Goal: Task Accomplishment & Management: Use online tool/utility

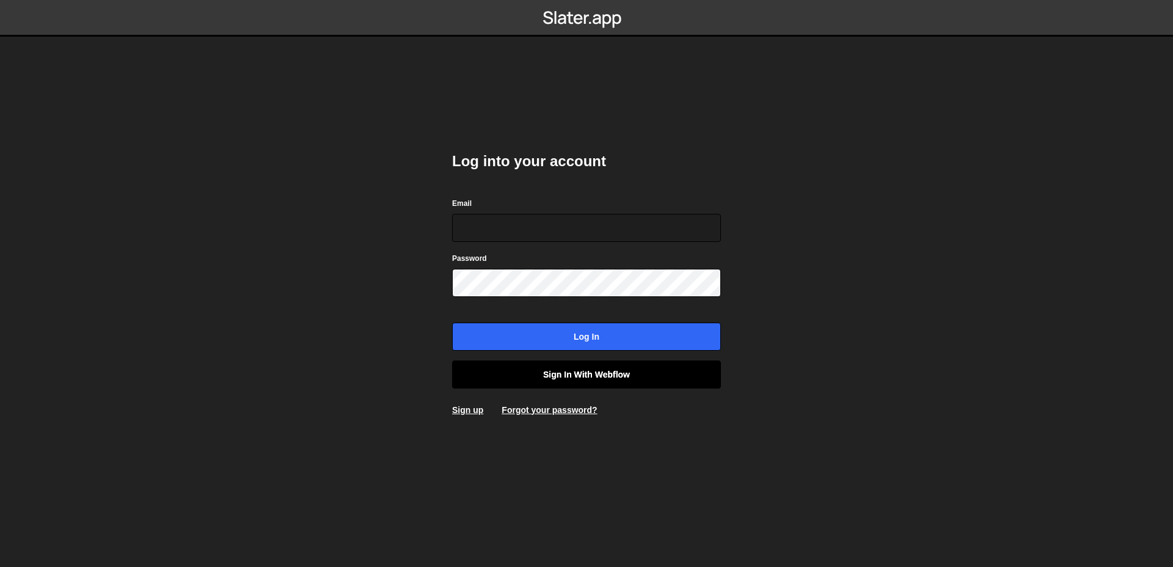
type input "[EMAIL_ADDRESS][DOMAIN_NAME]"
click at [532, 382] on link "Sign in with Webflow" at bounding box center [586, 375] width 269 height 28
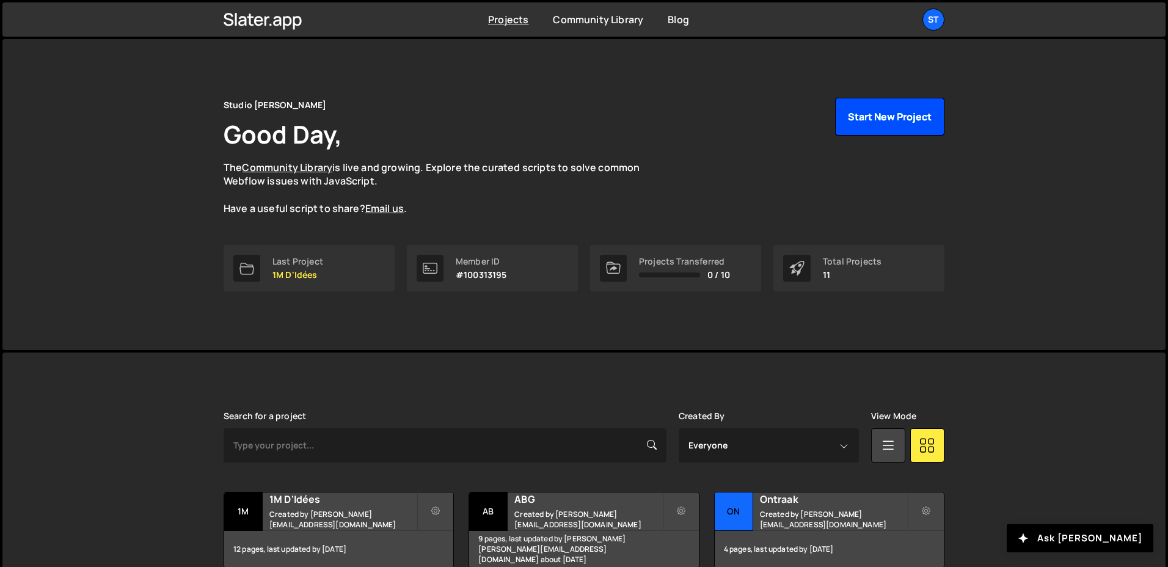
click at [878, 112] on button "Start New Project" at bounding box center [889, 117] width 109 height 38
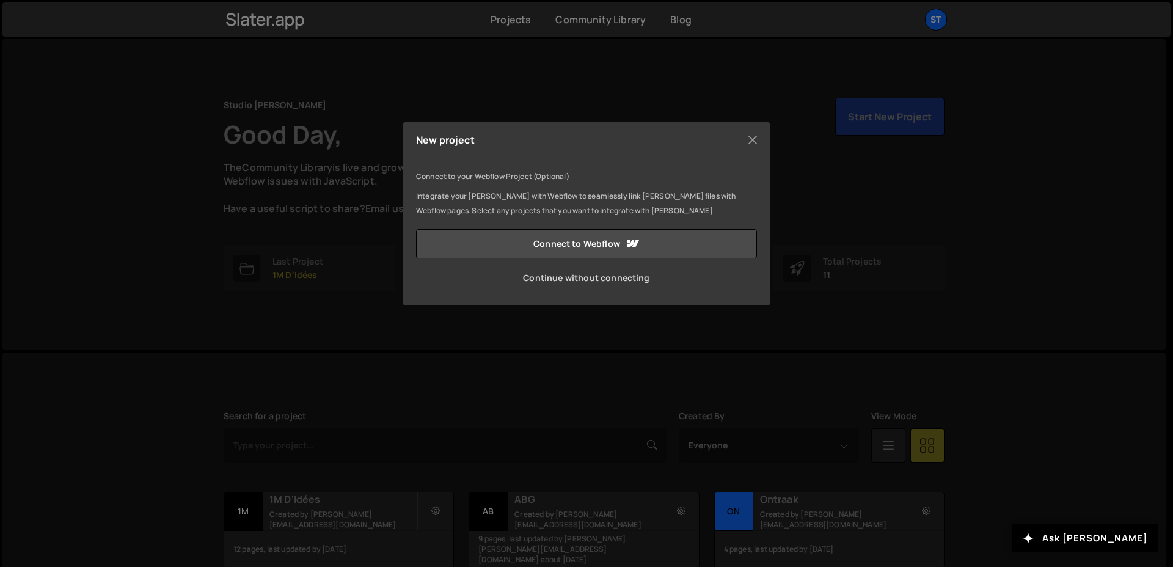
click at [623, 282] on link "Continue without connecting" at bounding box center [586, 277] width 341 height 29
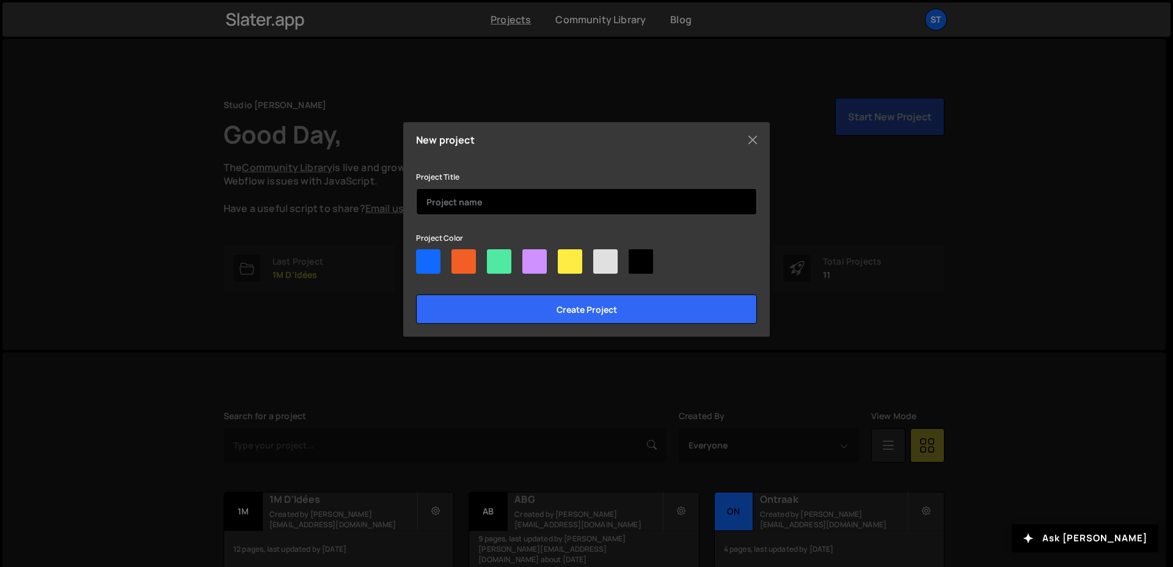
click at [481, 211] on input "text" at bounding box center [586, 201] width 341 height 27
type input "Tiko"
click at [505, 254] on div at bounding box center [499, 261] width 24 height 24
click at [495, 254] on input"] "radio" at bounding box center [491, 253] width 8 height 8
radio input"] "true"
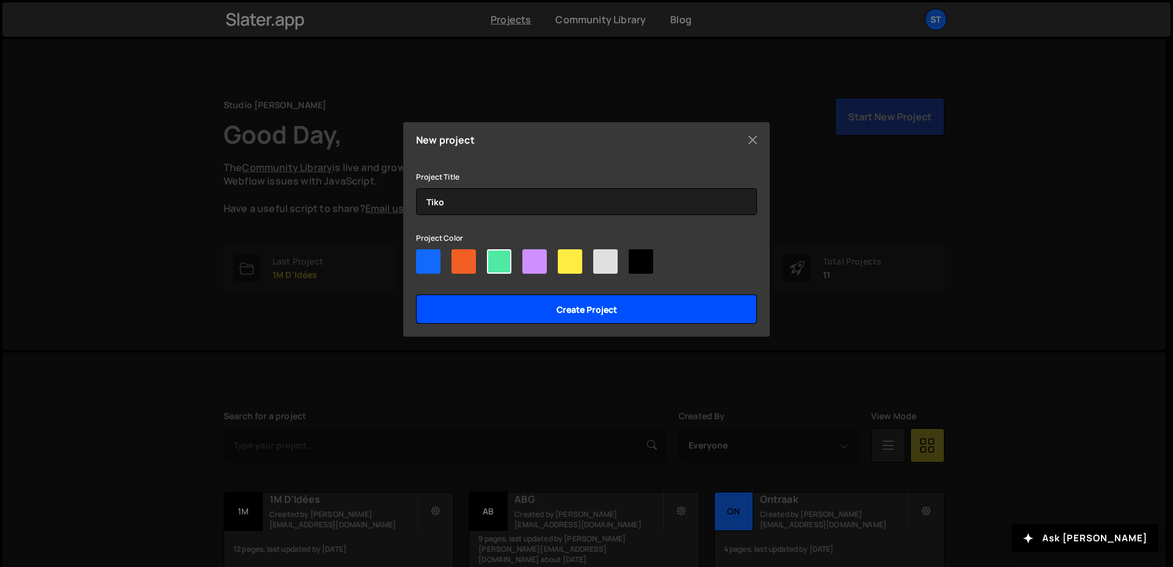
click at [519, 321] on input "Create project" at bounding box center [586, 309] width 341 height 29
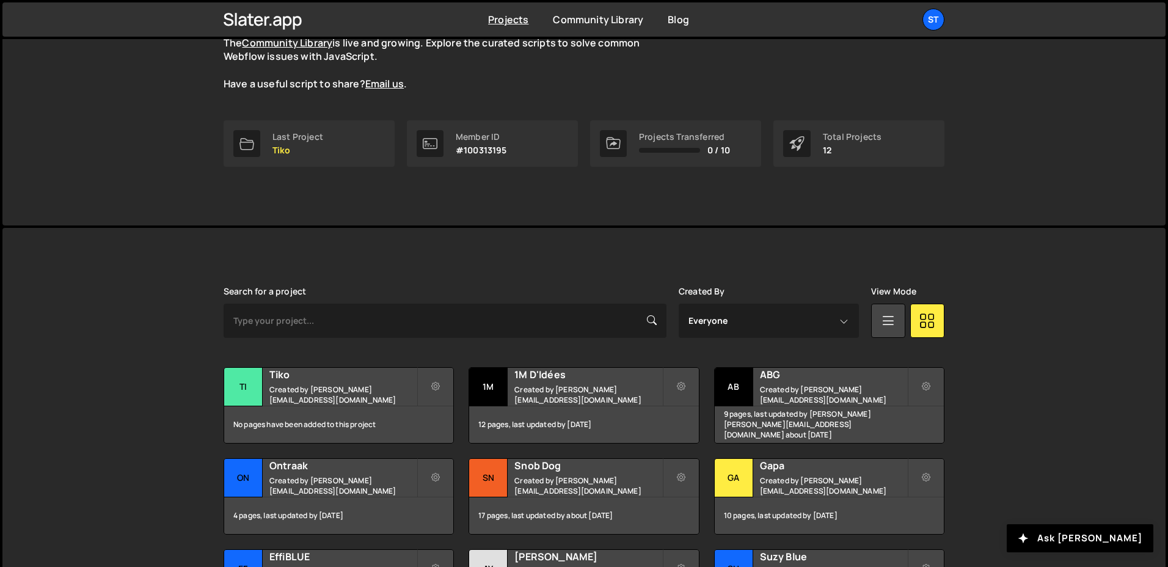
scroll to position [148, 0]
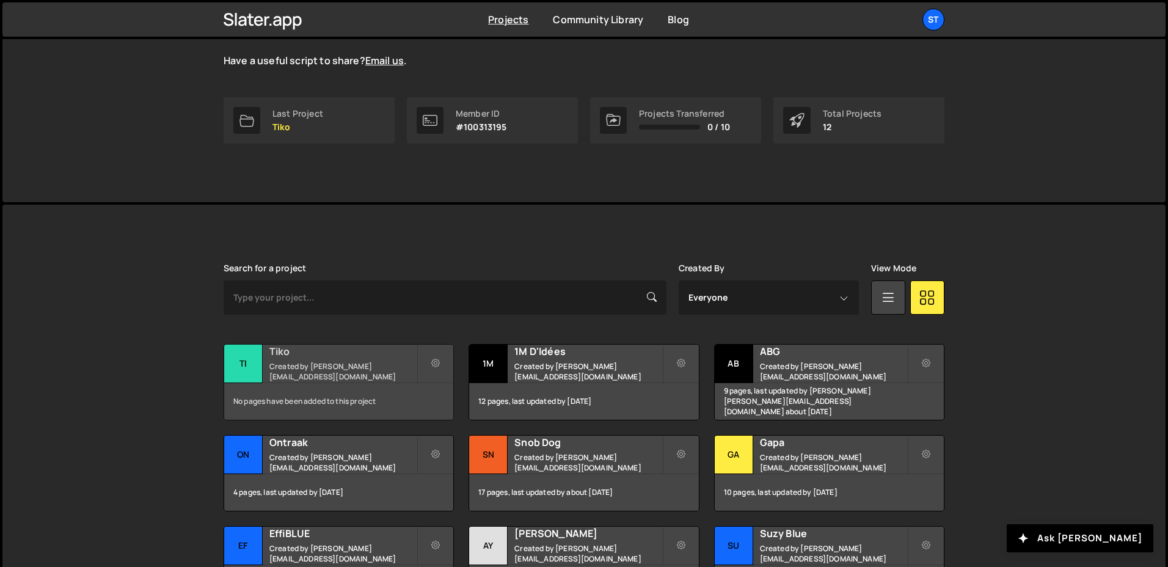
click at [285, 381] on div "Tiko Created by lucas@studioelias.fr" at bounding box center [338, 364] width 229 height 38
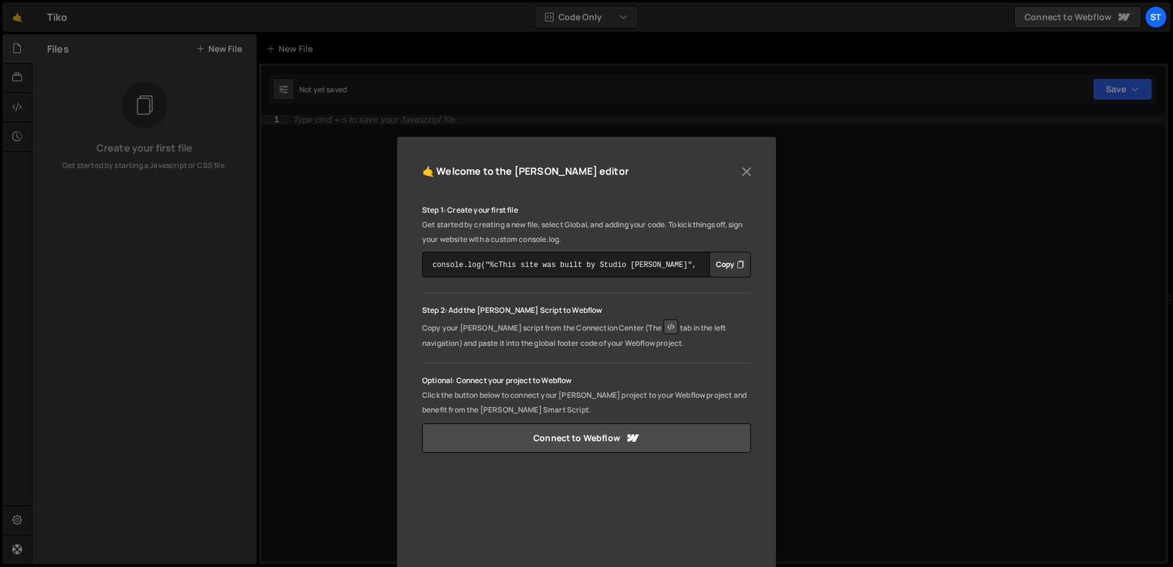
click at [744, 158] on div "🤙 Welcome to the Slater editor Step 1: Create your first file Get started by cr…" at bounding box center [586, 410] width 379 height 547
click at [742, 169] on button "Close" at bounding box center [747, 172] width 18 height 18
